Goal: Use online tool/utility: Utilize a website feature to perform a specific function

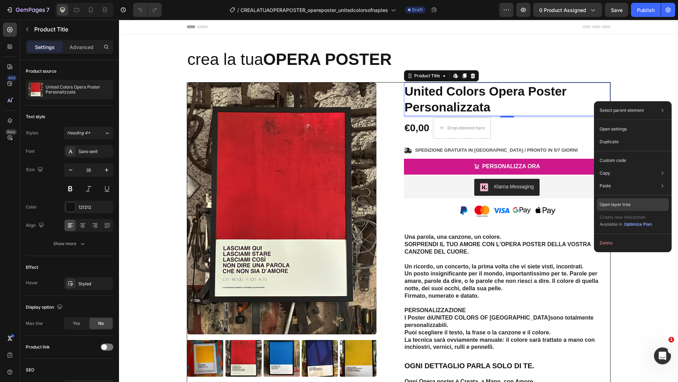
drag, startPoint x: 645, startPoint y: 199, endPoint x: 526, endPoint y: 180, distance: 120.6
click at [645, 199] on div "Open layer tree" at bounding box center [632, 204] width 72 height 13
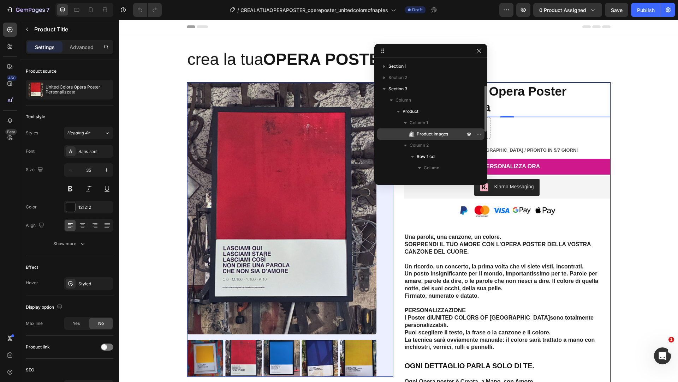
scroll to position [177, 0]
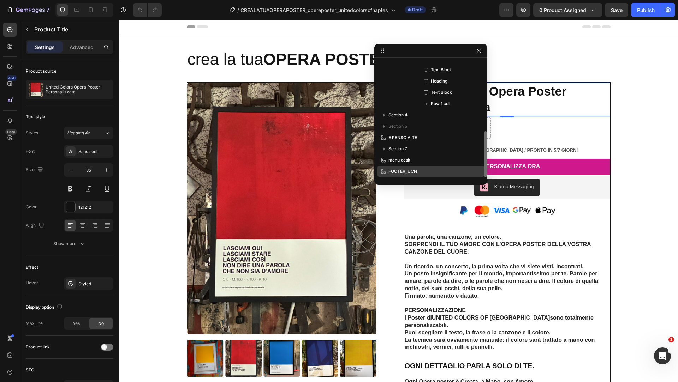
click at [429, 168] on div "FOOTER_UCN" at bounding box center [431, 171] width 102 height 11
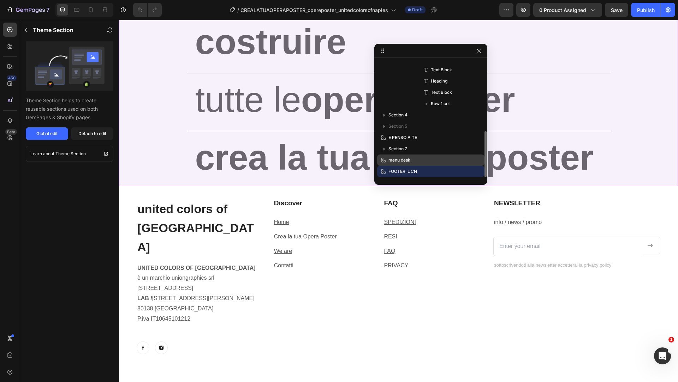
click at [431, 158] on p "menu desk" at bounding box center [419, 160] width 78 height 7
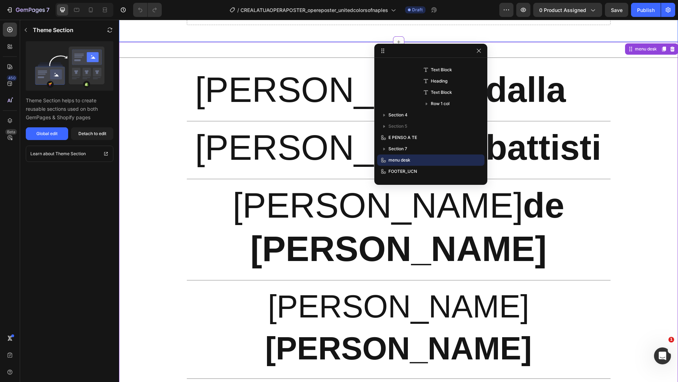
scroll to position [1201, 0]
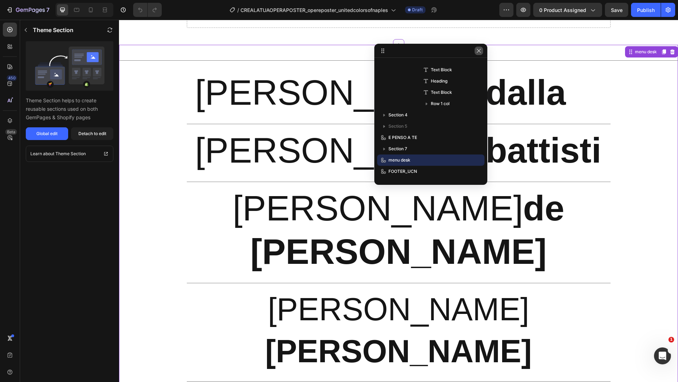
click at [481, 52] on icon "button" at bounding box center [479, 51] width 6 height 6
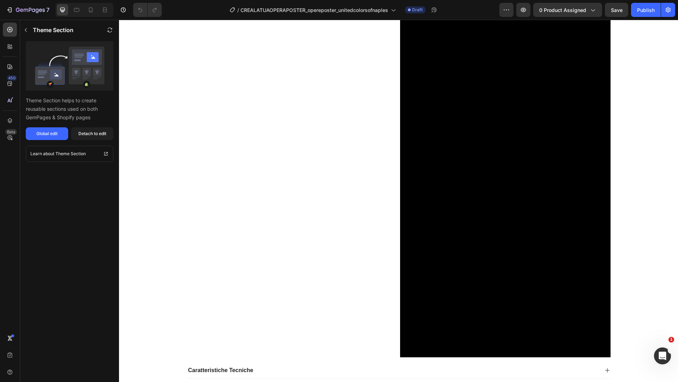
scroll to position [0, 0]
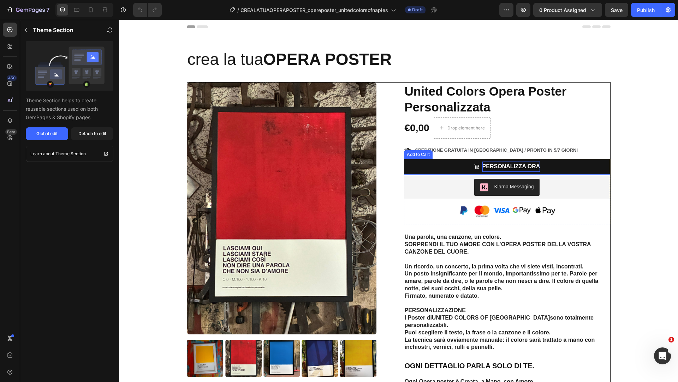
click at [506, 166] on div "PERSONALIZZA ORA" at bounding box center [511, 167] width 58 height 10
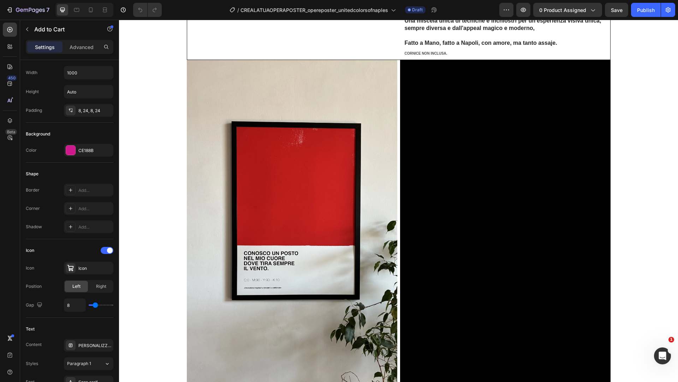
scroll to position [504, 0]
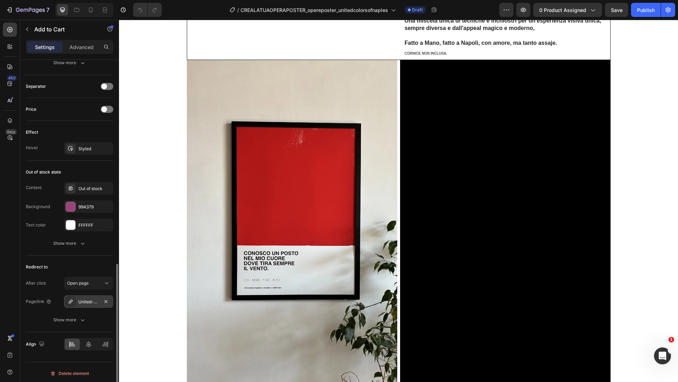
click at [89, 301] on div "United-colors-poster" at bounding box center [88, 302] width 20 height 6
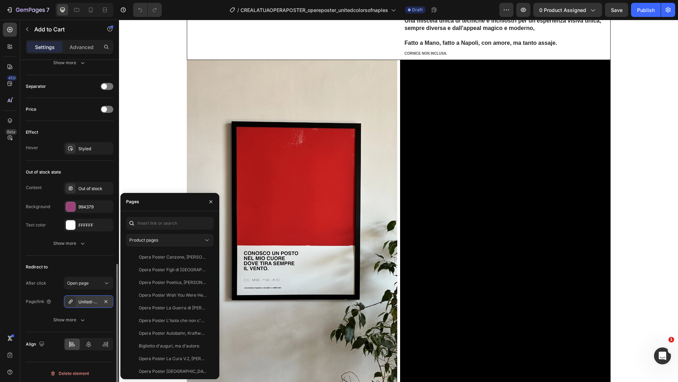
click at [82, 304] on div "United-colors-poster" at bounding box center [88, 301] width 49 height 13
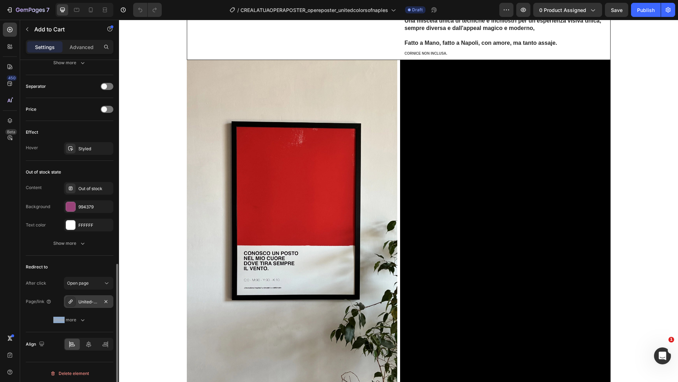
click at [82, 304] on div "United-colors-poster" at bounding box center [88, 301] width 49 height 13
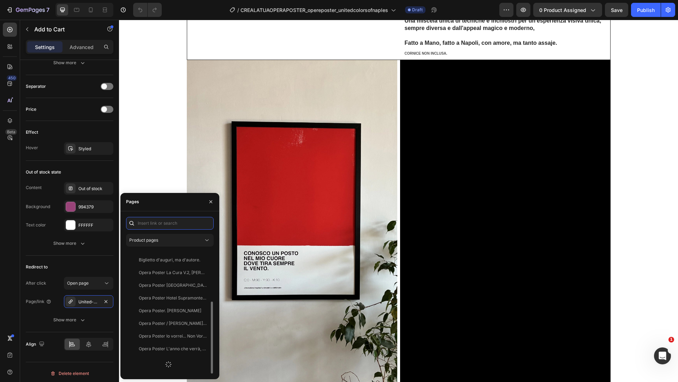
scroll to position [0, 0]
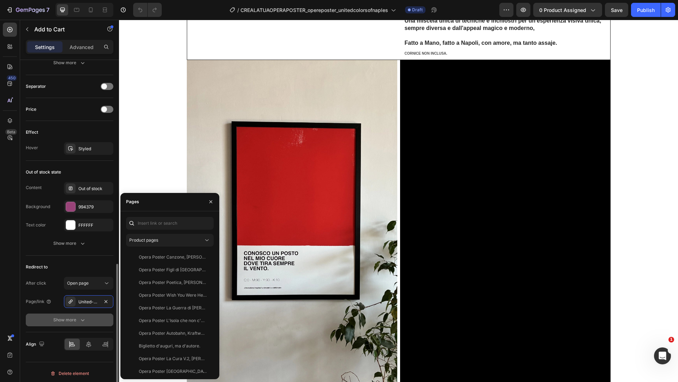
click at [76, 323] on button "Show more" at bounding box center [70, 320] width 88 height 13
